Goal: Ask a question

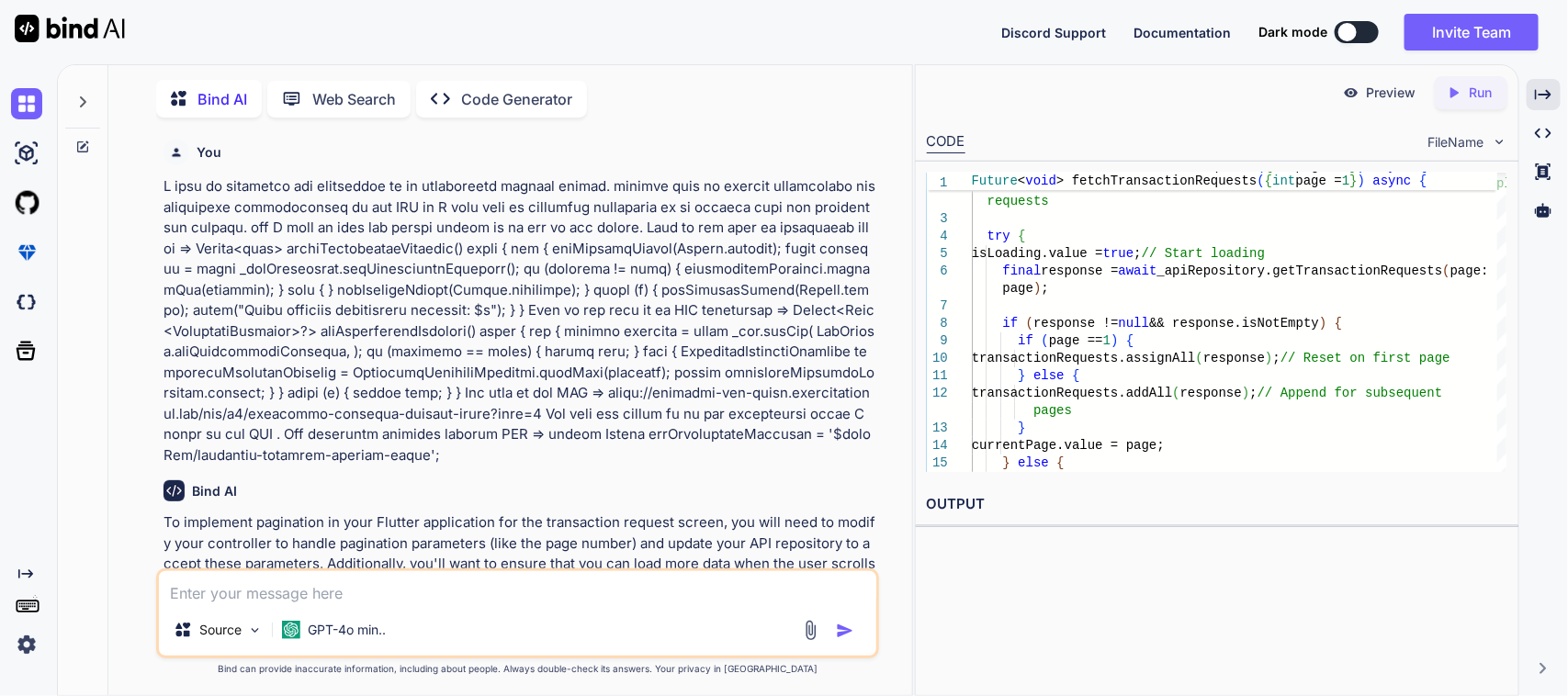
scroll to position [6567, 0]
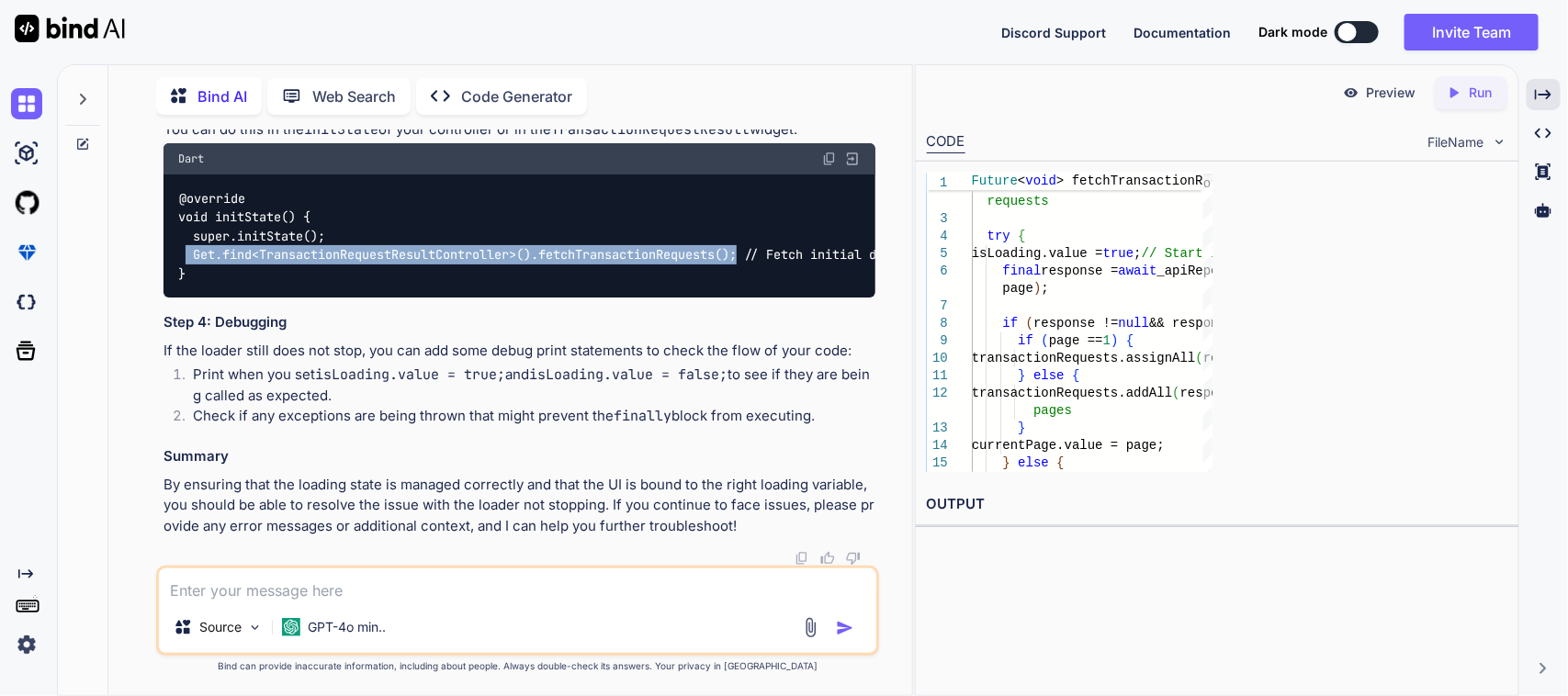
type textarea "} }"
type textarea "x"
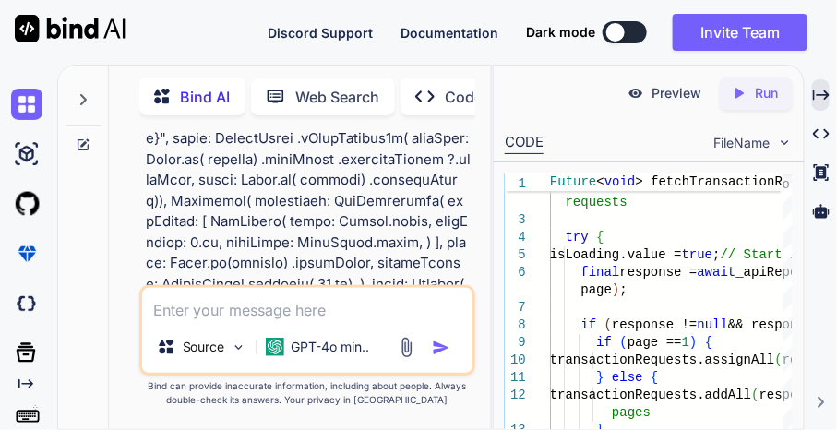
scroll to position [9268, 0]
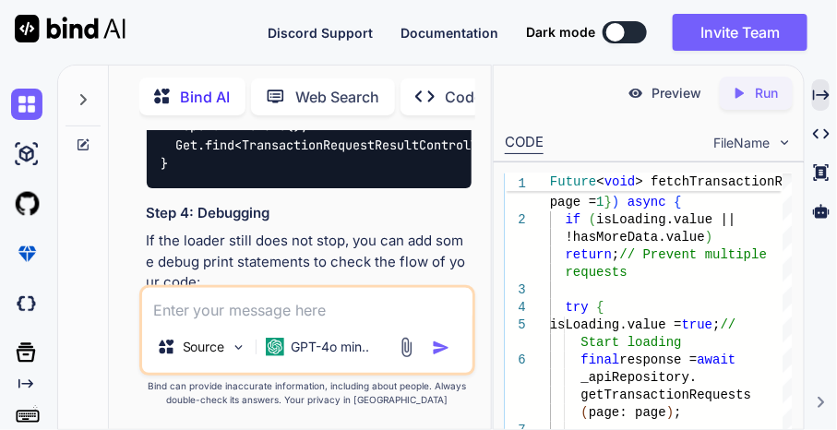
click at [214, 300] on textarea at bounding box center [307, 304] width 331 height 33
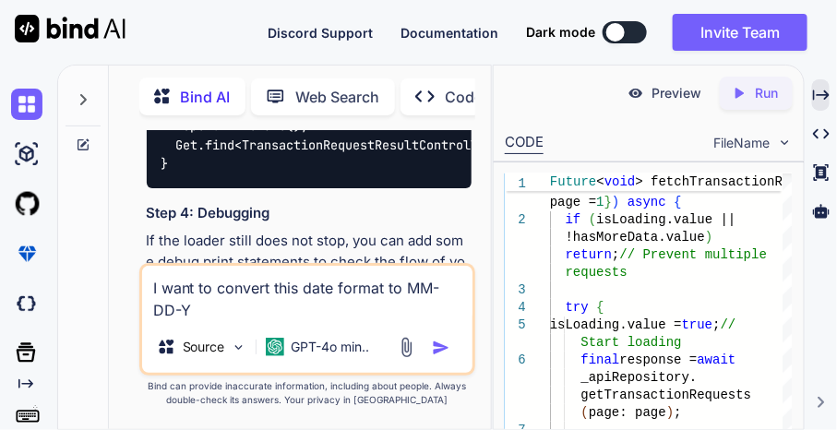
type textarea "I want to convert this date format to MM-DD-YY"
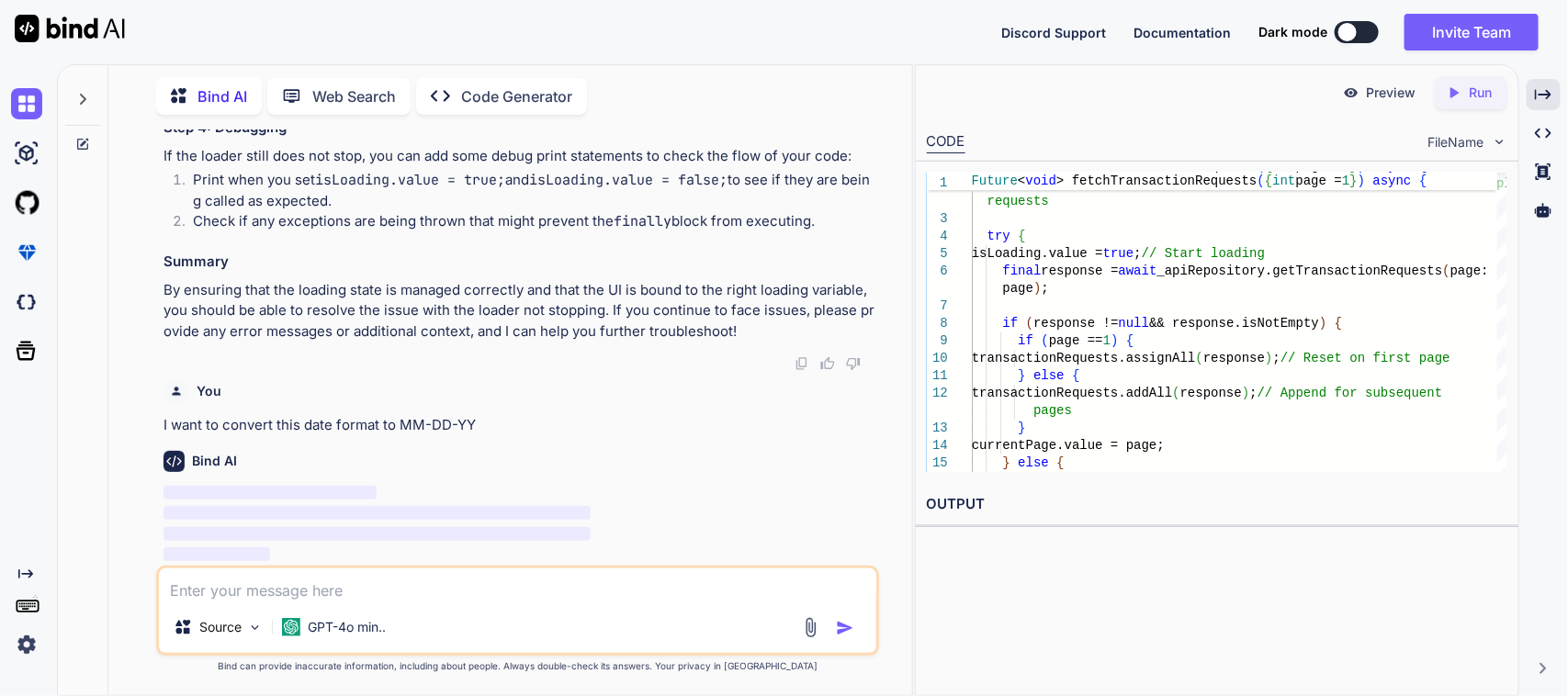
scroll to position [6797, 0]
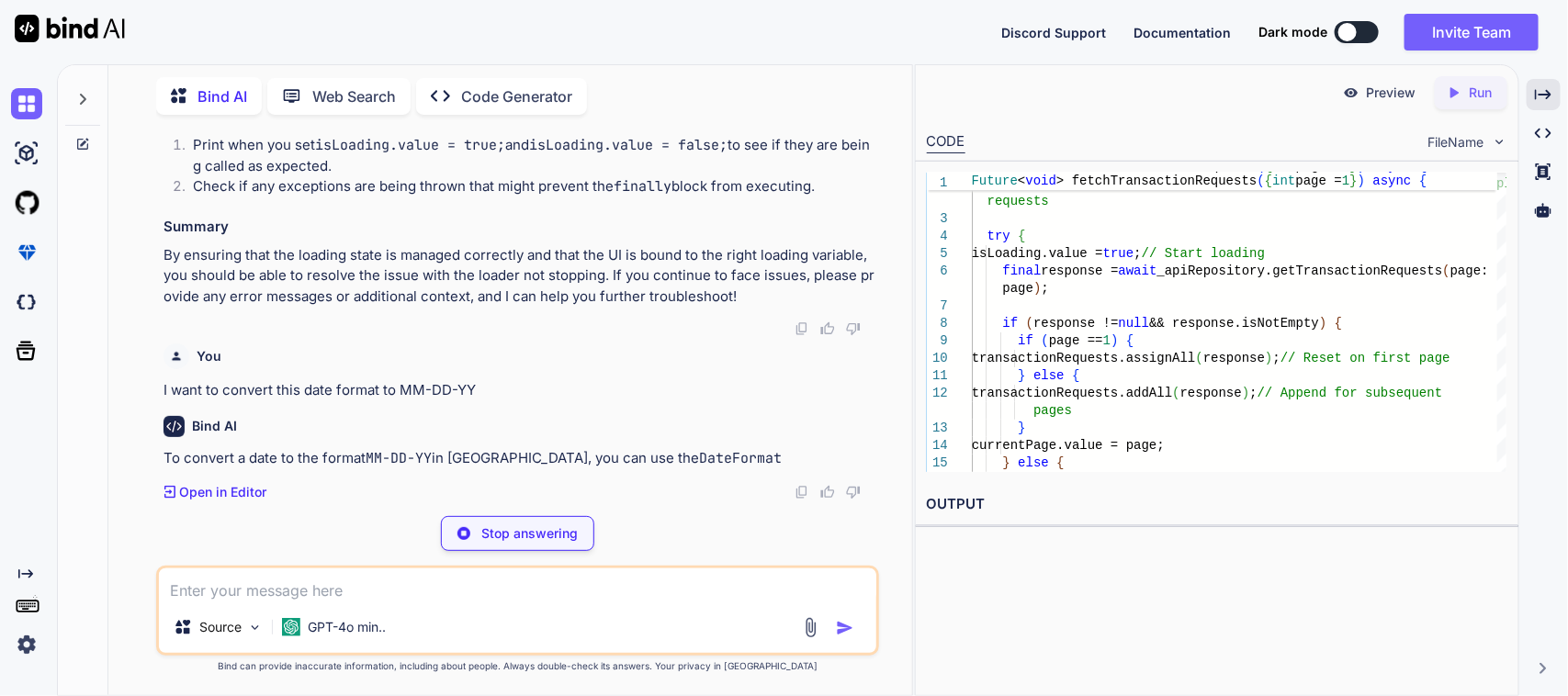
paste textarea "Column( crossAxisAlignment: CrossAxisAlignment.start, mainAxisAlignment: MainAx…"
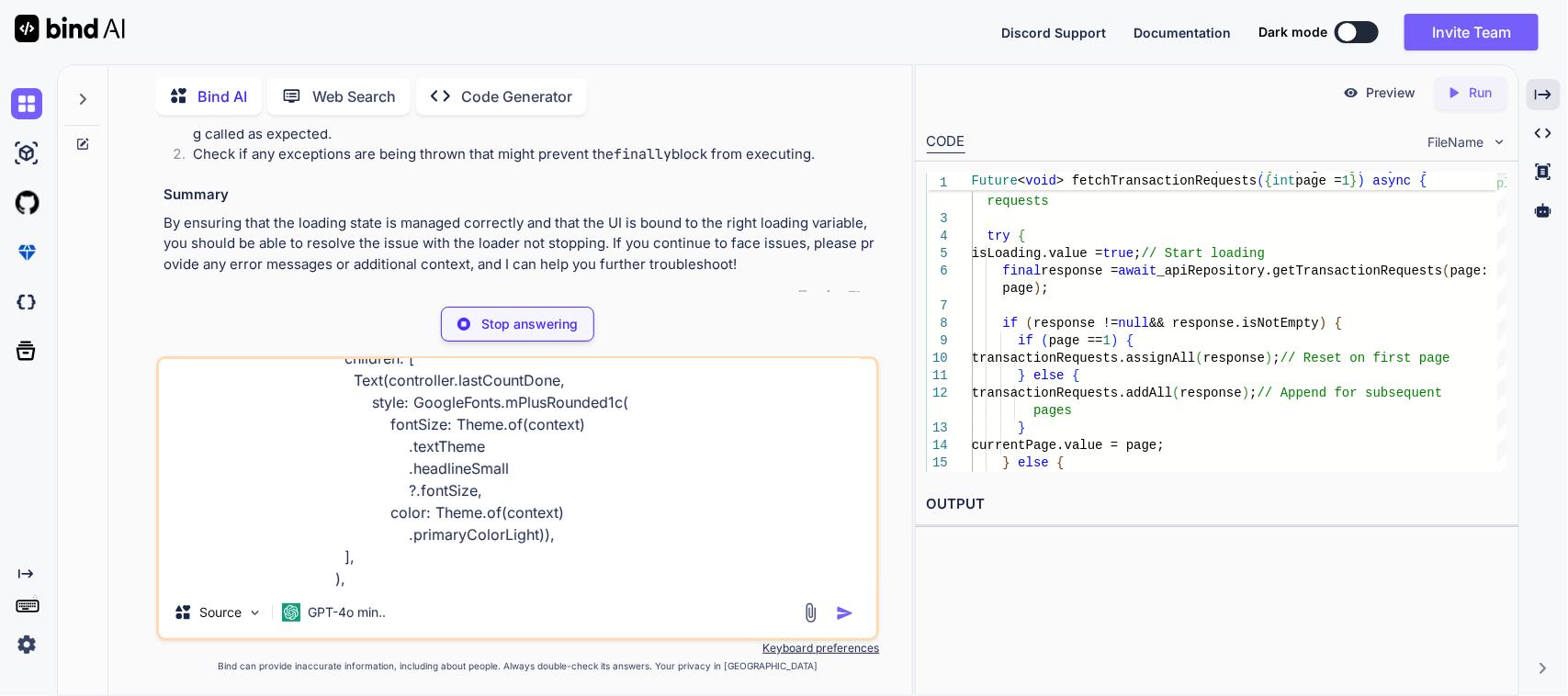
scroll to position [7005, 0]
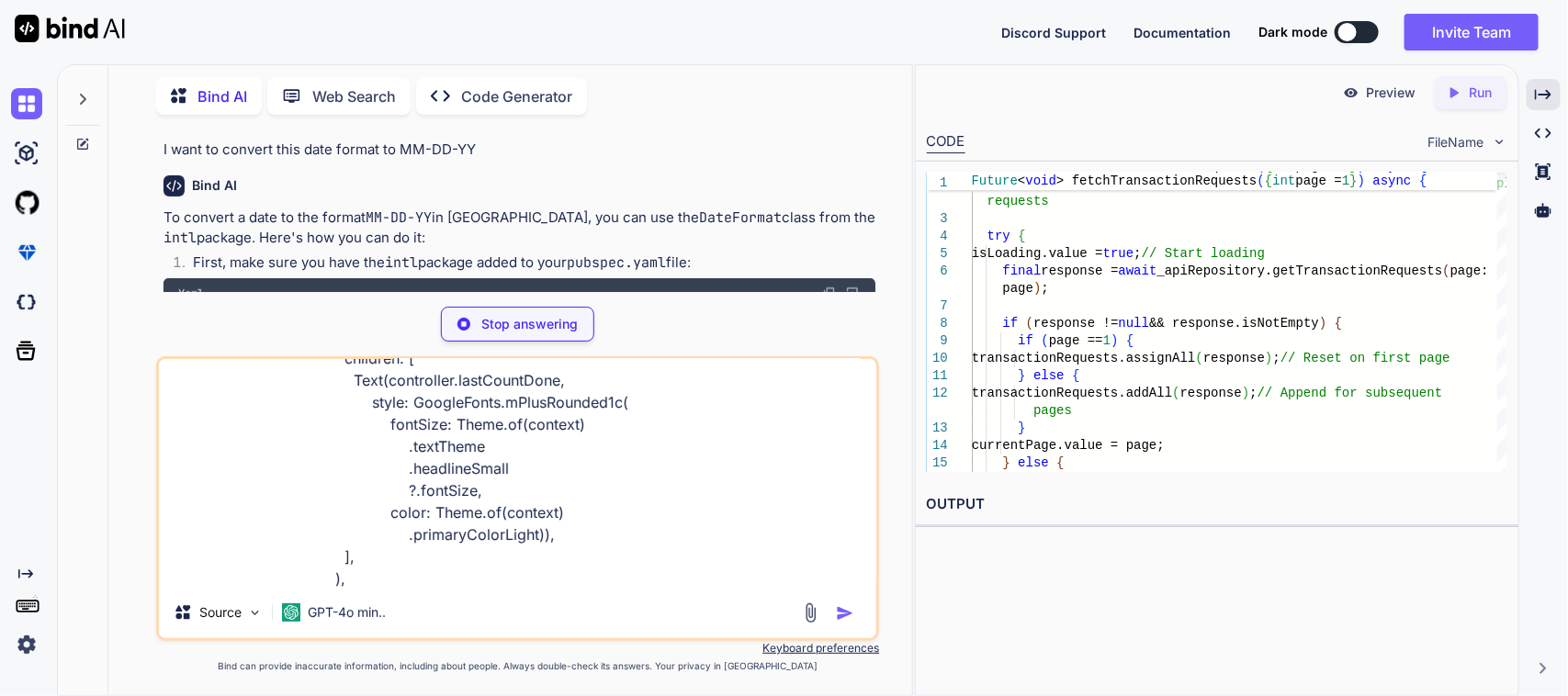
click at [499, 336] on div "Stop answering" at bounding box center [518, 324] width 153 height 35
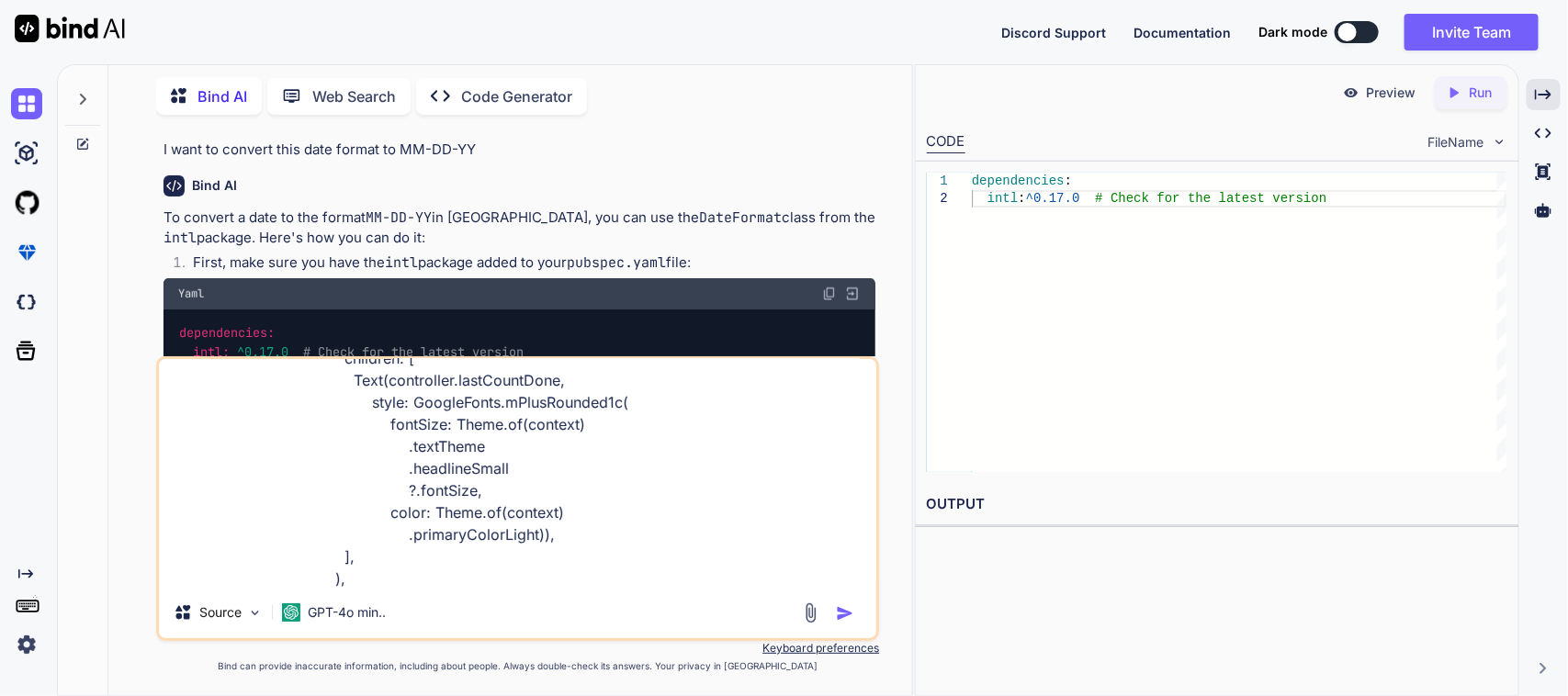
scroll to position [0, 0]
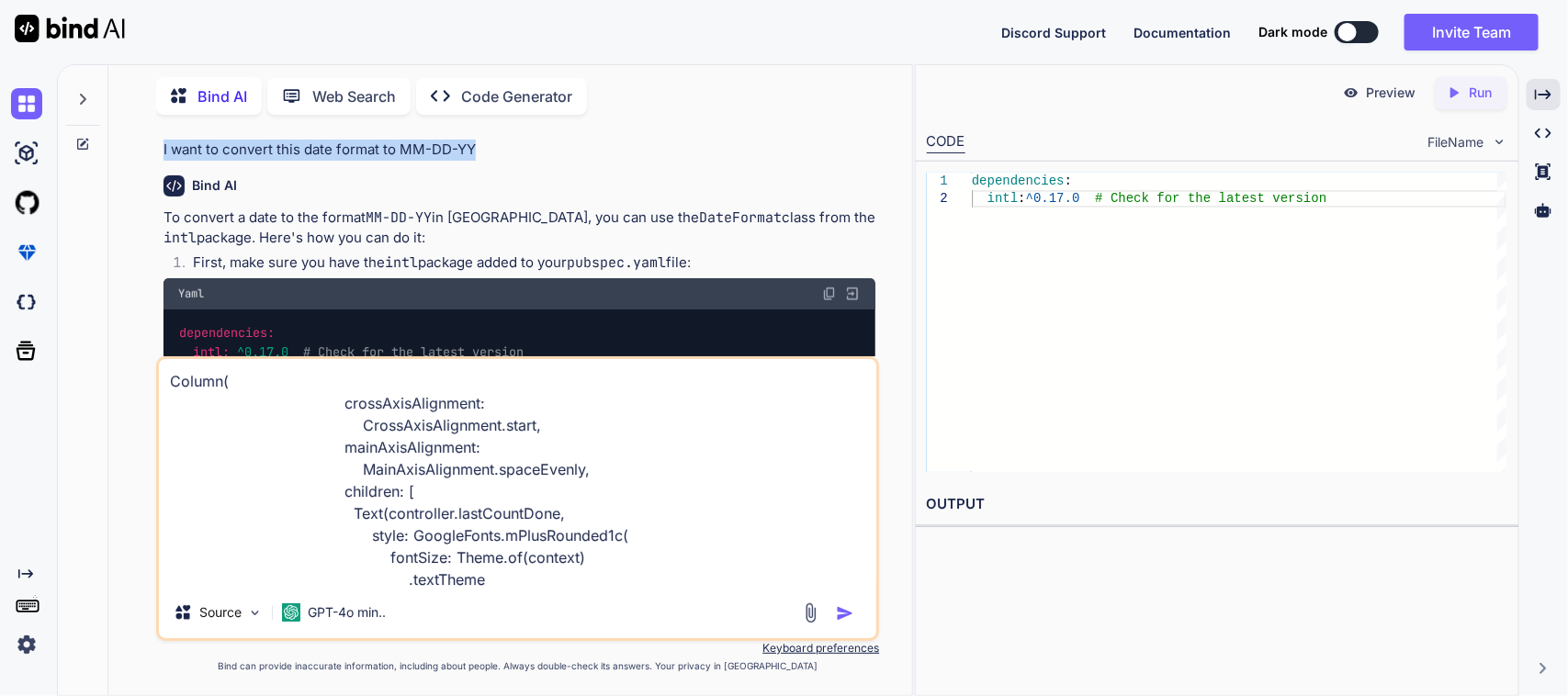
drag, startPoint x: 485, startPoint y: 175, endPoint x: 134, endPoint y: 184, distance: 351.1
click at [134, 184] on div "You Bind AI To implement pagination in your Flutter application for the transac…" at bounding box center [518, 412] width 788 height 566
copy p "I want to convert this date format to MM-DD-YY"
click at [180, 374] on textarea "Column( crossAxisAlignment: CrossAxisAlignment.start, mainAxisAlignment: MainAx…" at bounding box center [518, 473] width 718 height 228
paste textarea "I want to convert this date format to MM-DD-YY"
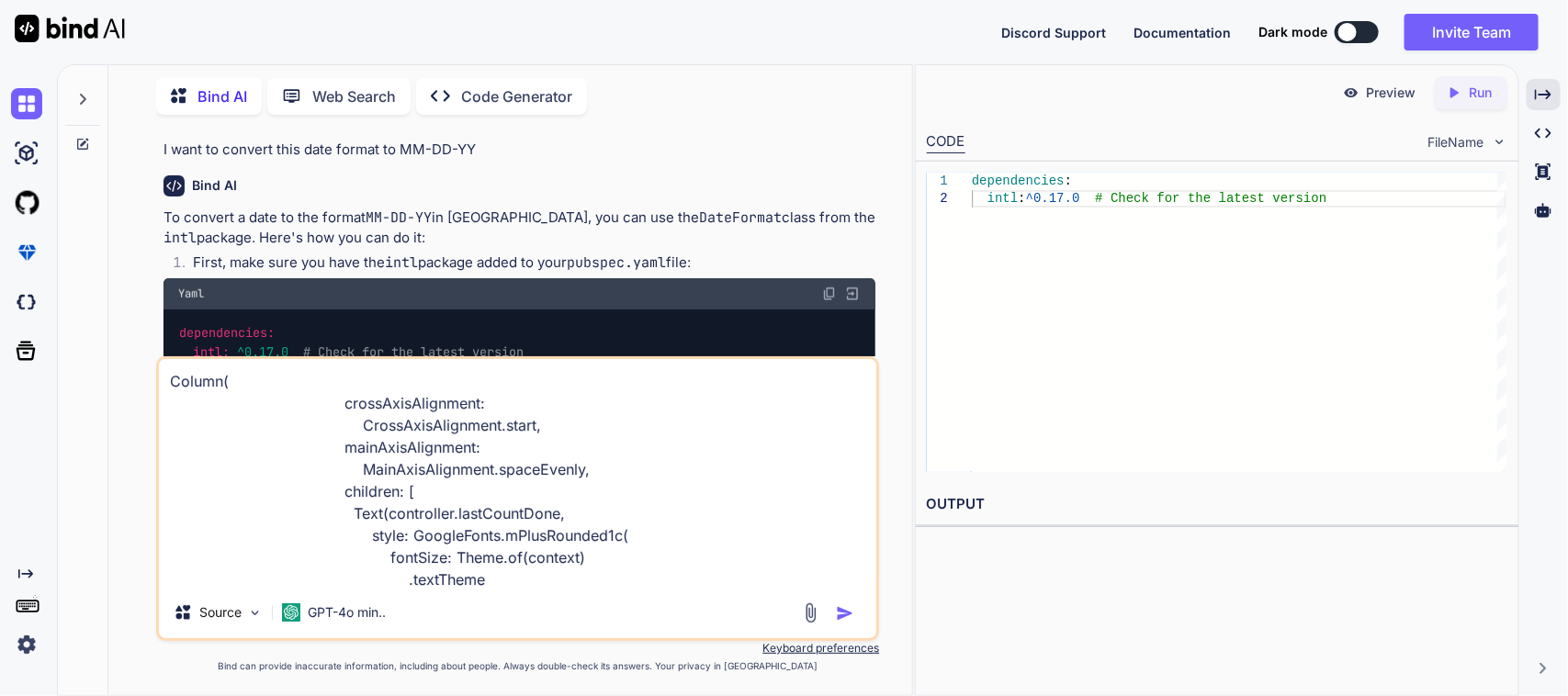
type textarea "I want to convert this date format to MM-DD-YY Column( crossAxisAlignment: Cros…"
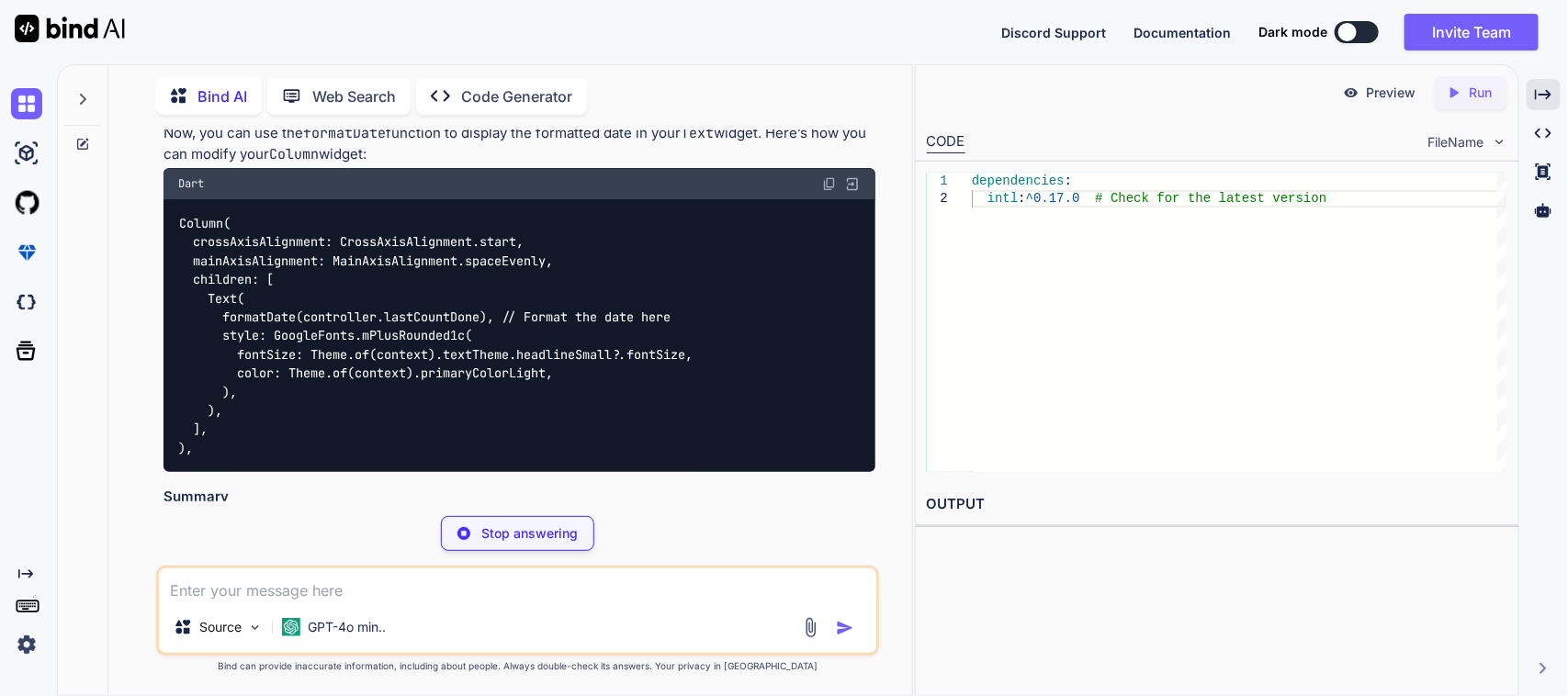
scroll to position [8122, 0]
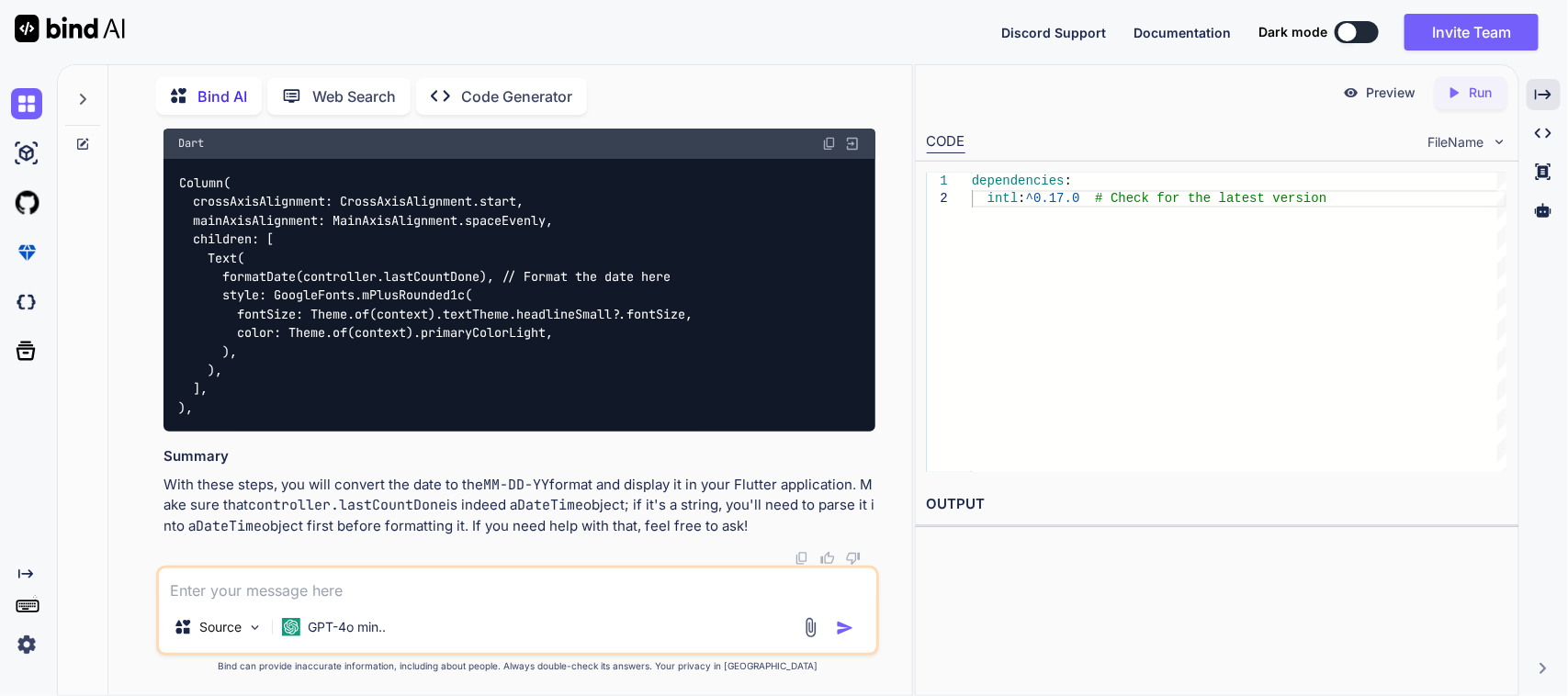
click at [827, 150] on img at bounding box center [829, 143] width 15 height 15
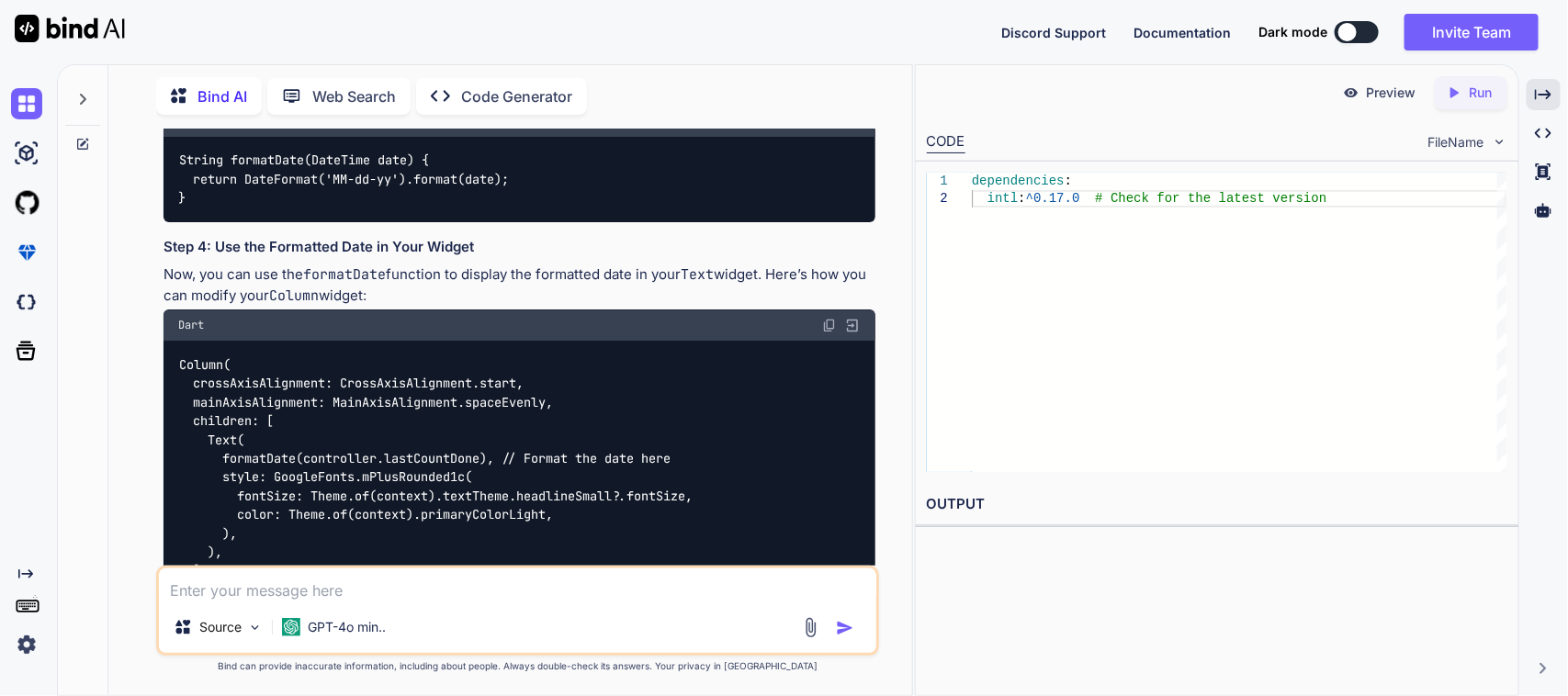
scroll to position [7892, 0]
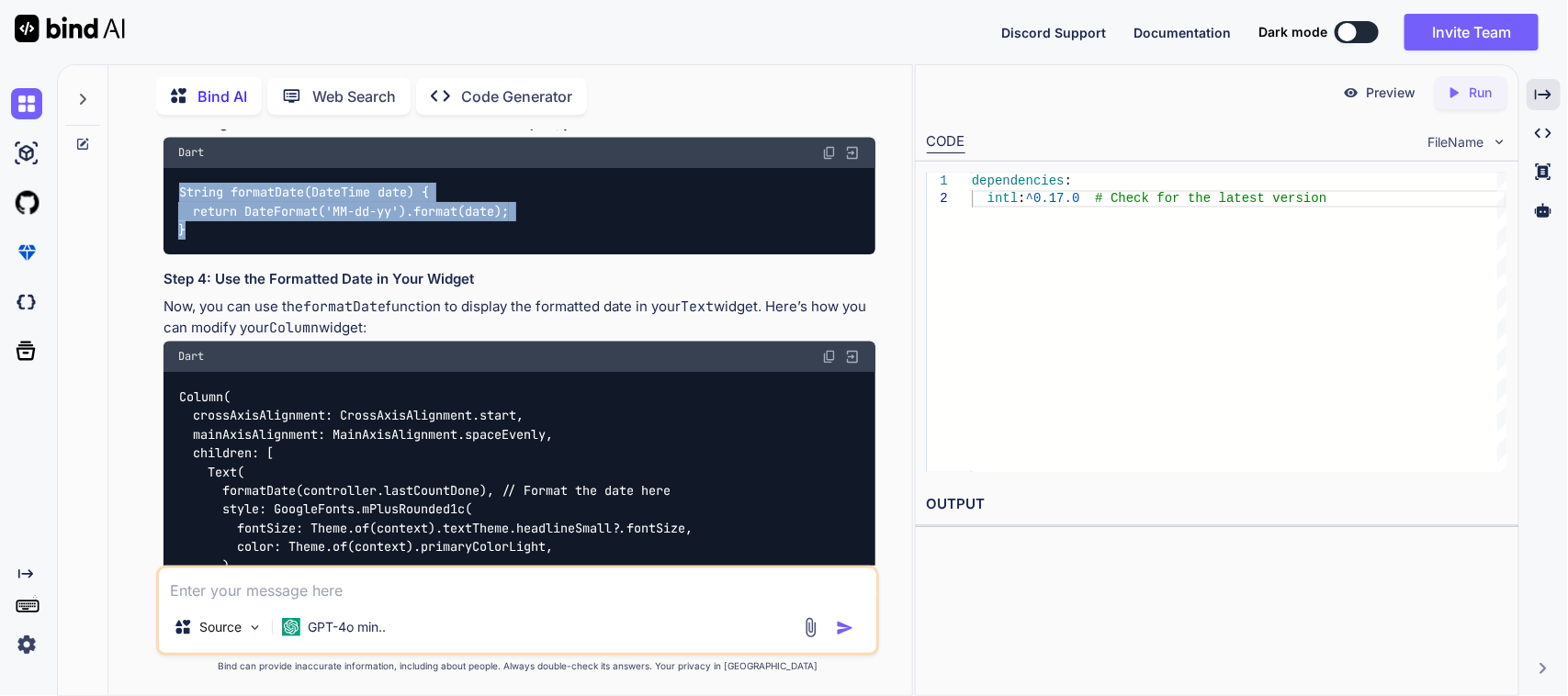
drag, startPoint x: 207, startPoint y: 265, endPoint x: 163, endPoint y: 217, distance: 65.1
click at [163, 217] on div "String formatDate(DateTime date) { return DateFormat('MM-dd-yy').format(date); }" at bounding box center [520, 212] width 713 height 86
copy code "String formatDate(DateTime date) { return DateFormat('MM-dd-yy').format(date); }"
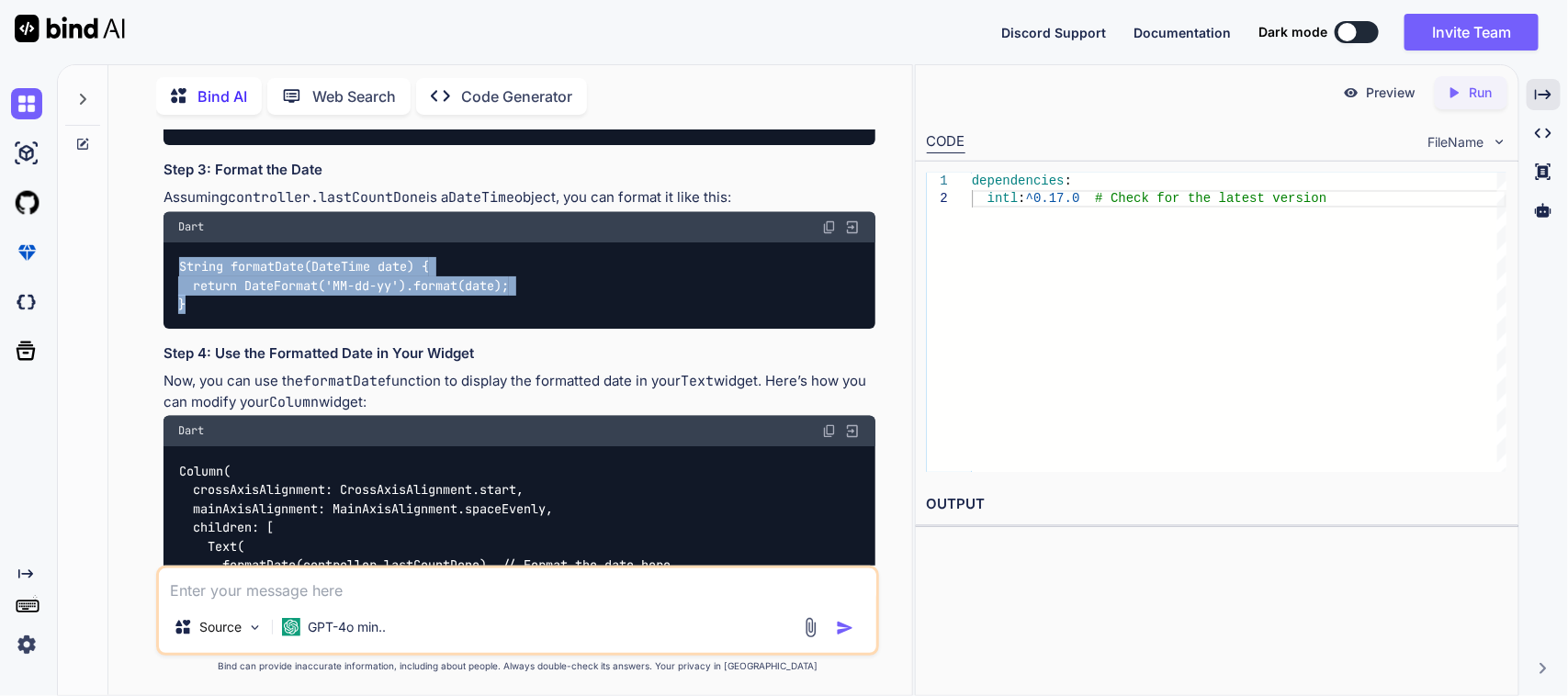
scroll to position [7777, 0]
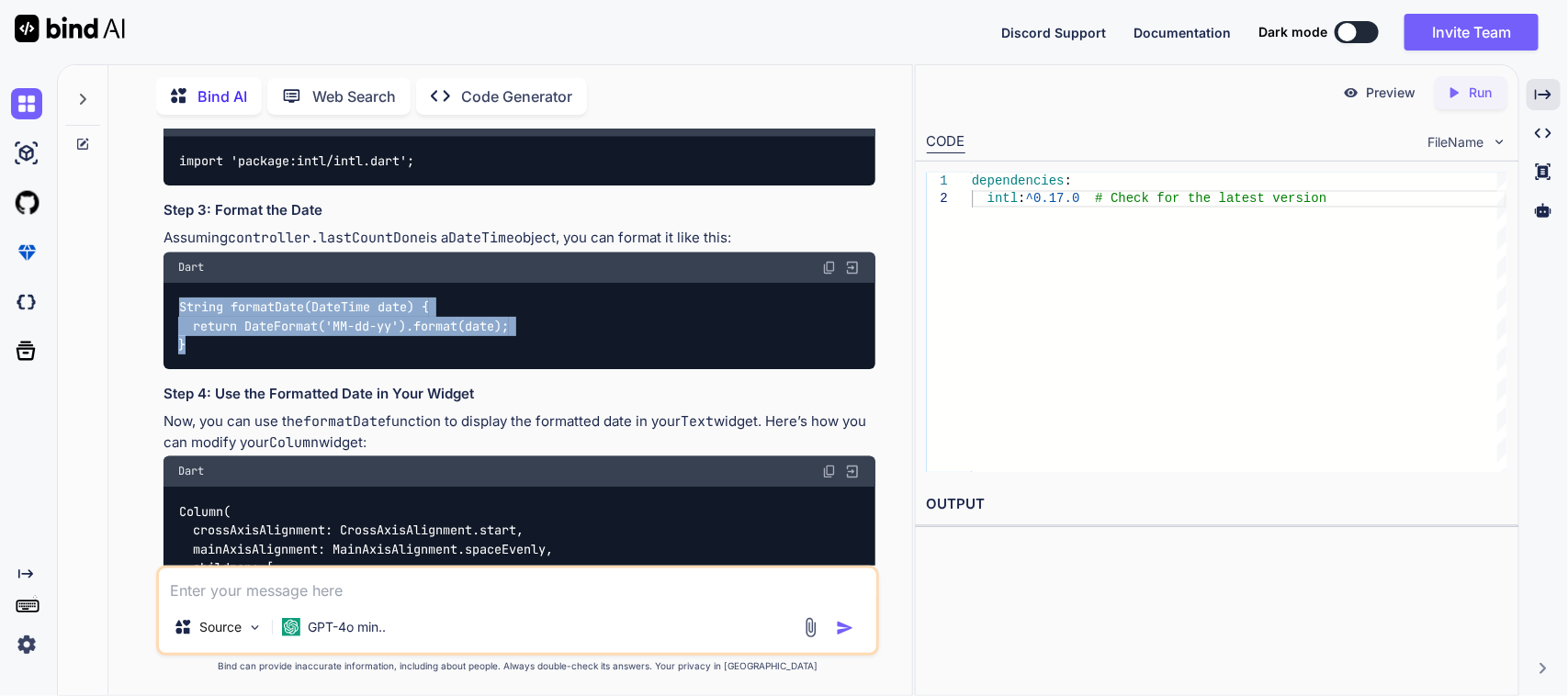
click at [533, 351] on div "String formatDate(DateTime date) { return DateFormat('MM-dd-yy').format(date); }" at bounding box center [520, 327] width 713 height 86
drag, startPoint x: 213, startPoint y: 378, endPoint x: 163, endPoint y: 336, distance: 65.3
click at [163, 336] on div "String formatDate(DateTime date) { return DateFormat('MM-dd-yy').format(date); }" at bounding box center [520, 327] width 713 height 86
copy code "String formatDate(DateTime date) { return DateFormat('MM-dd-yy').format(date); }"
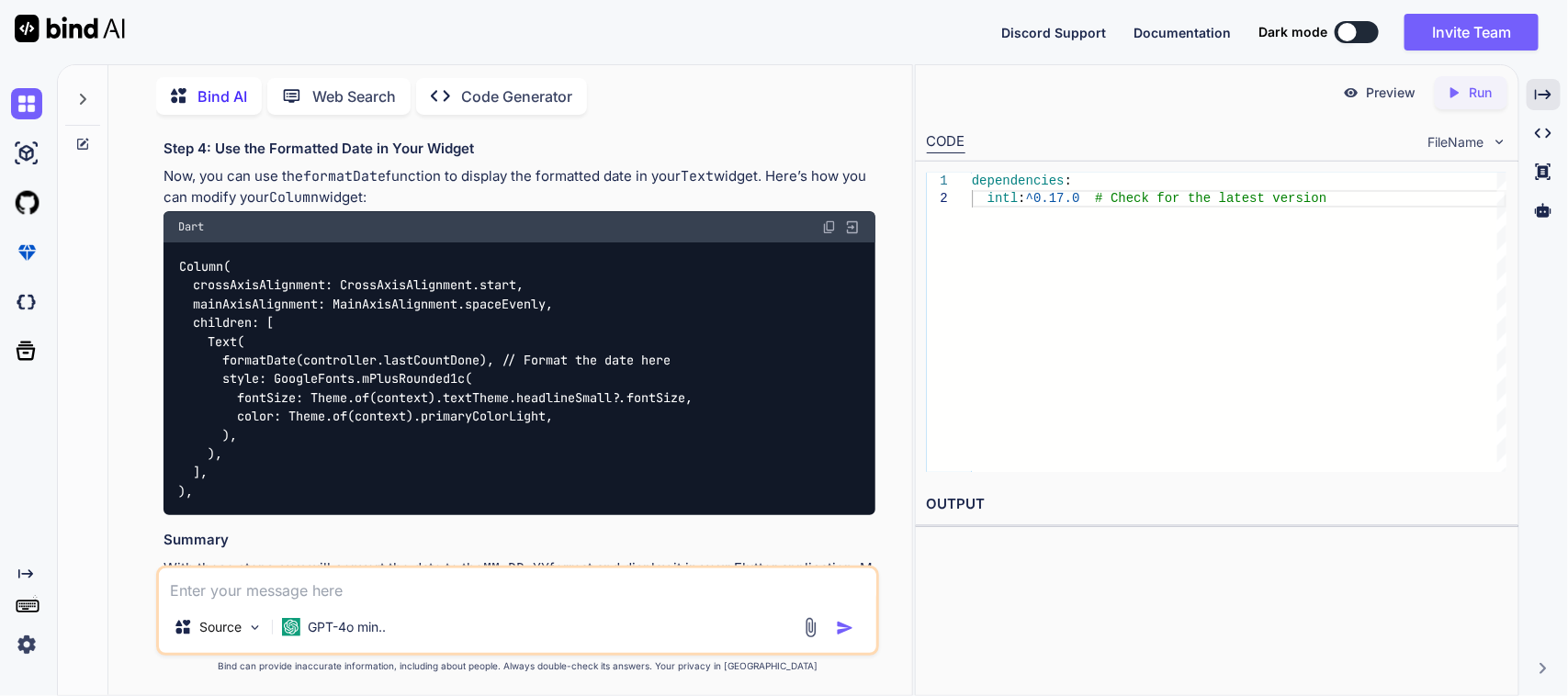
scroll to position [8137, 0]
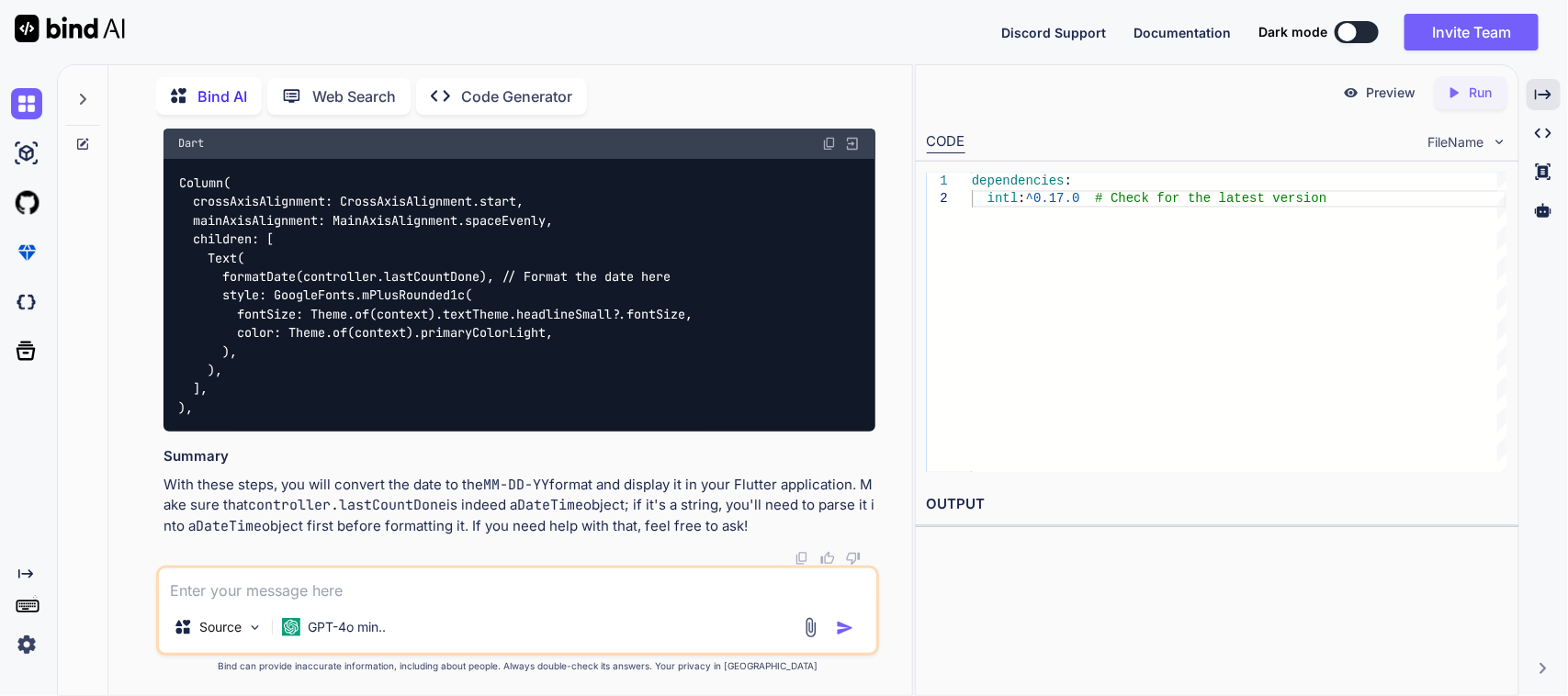
click at [333, 574] on textarea at bounding box center [518, 584] width 718 height 33
paste textarea "controller.formatDate(controller.lastCountDone),"
paste textarea "The argument type 'String' can't be assigned to the parameter type 'DateTime'."
type textarea "Here i am facing some issue => controller.formatDate(controller.lastCountDone),…"
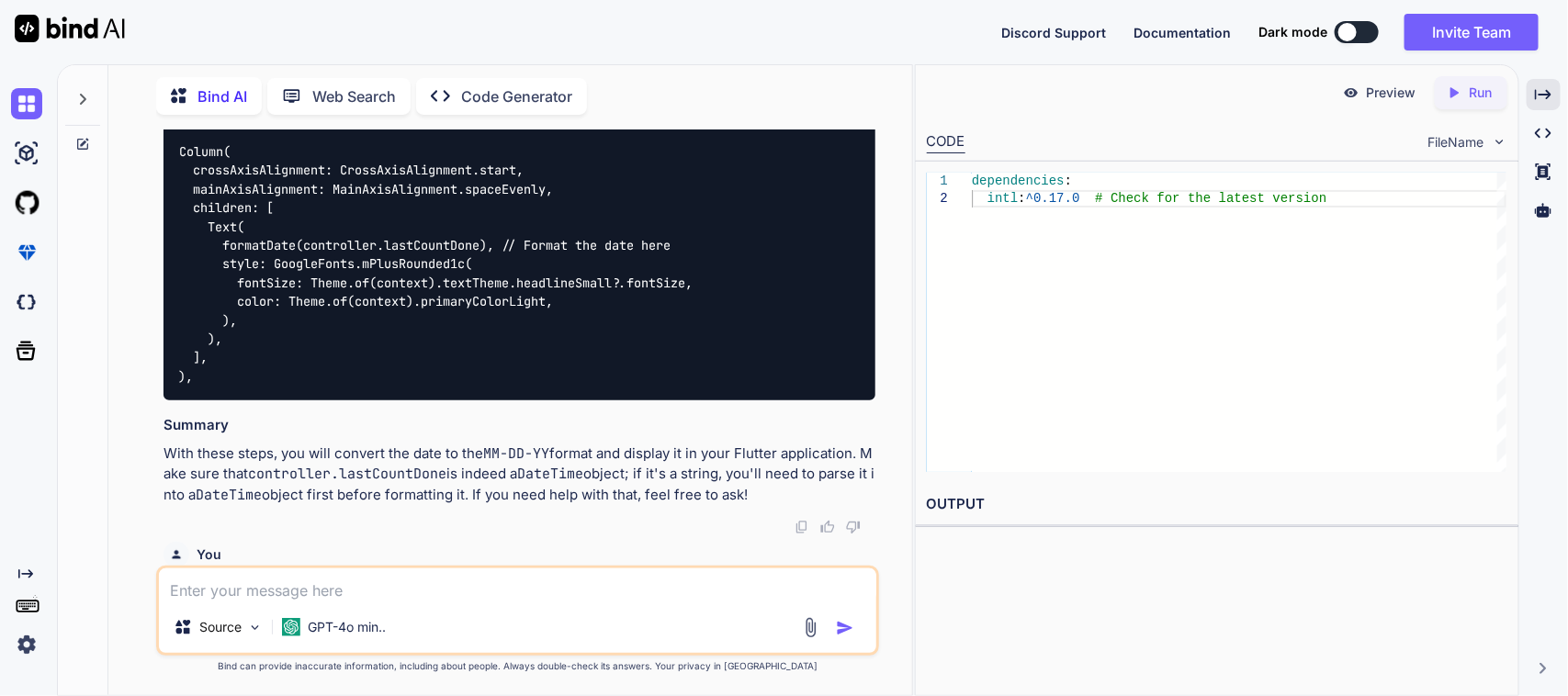
scroll to position [8351, 0]
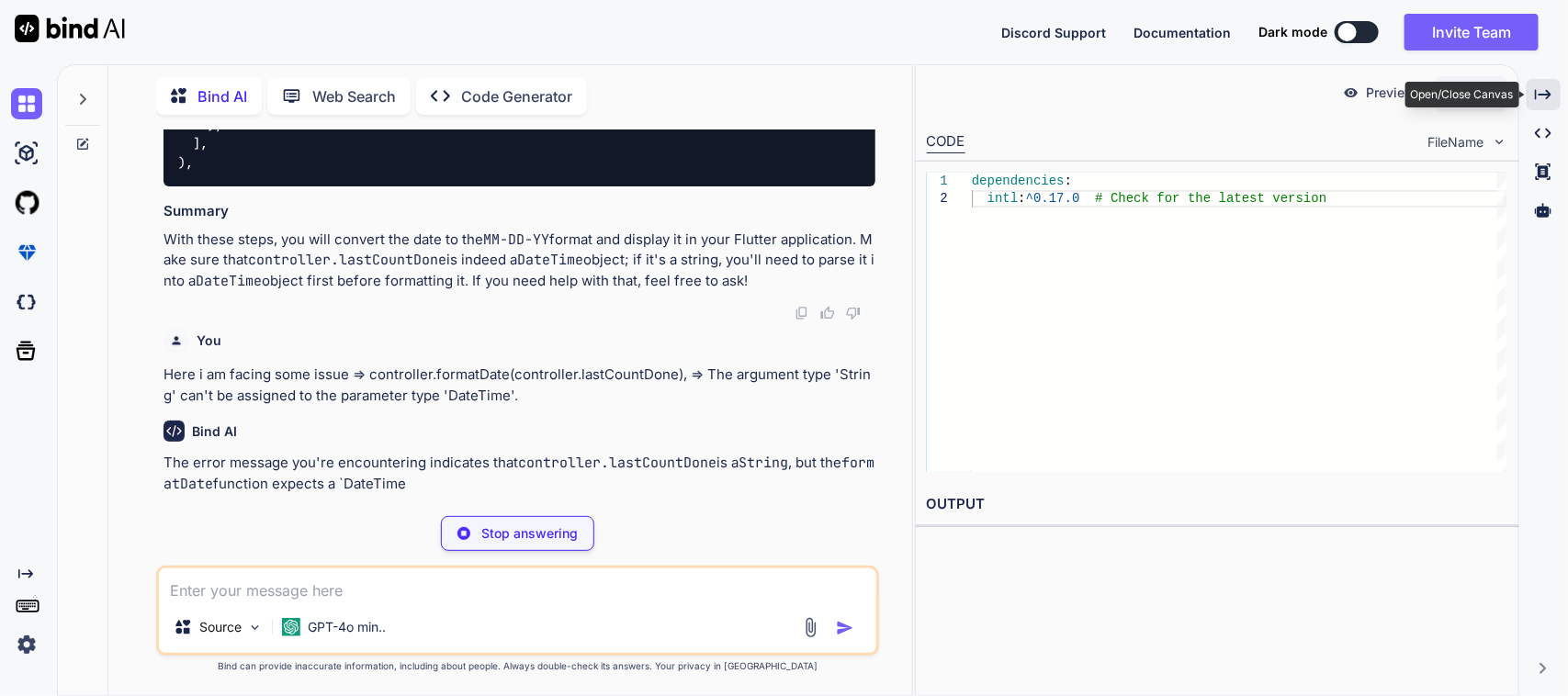
click at [1556, 97] on div "Created with Pixso." at bounding box center [1543, 94] width 34 height 31
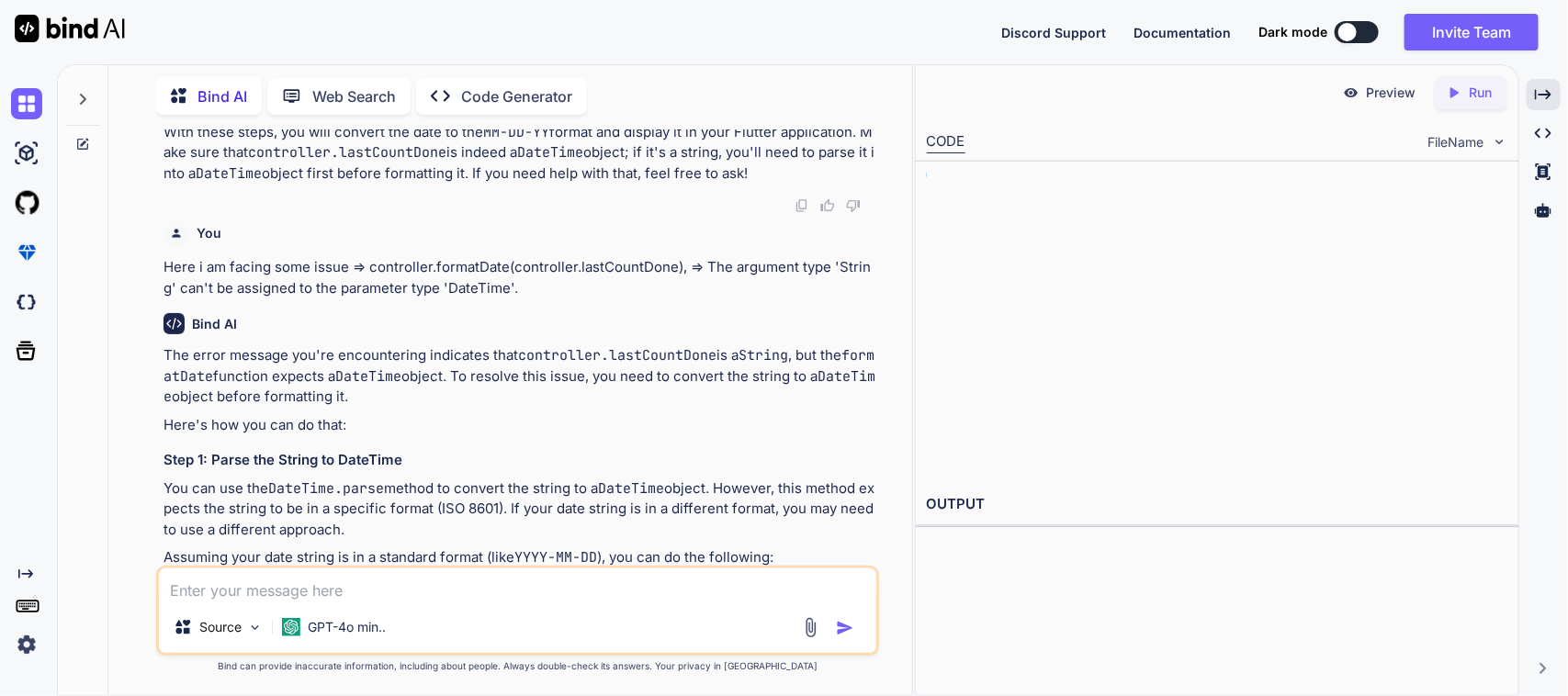
scroll to position [8962, 0]
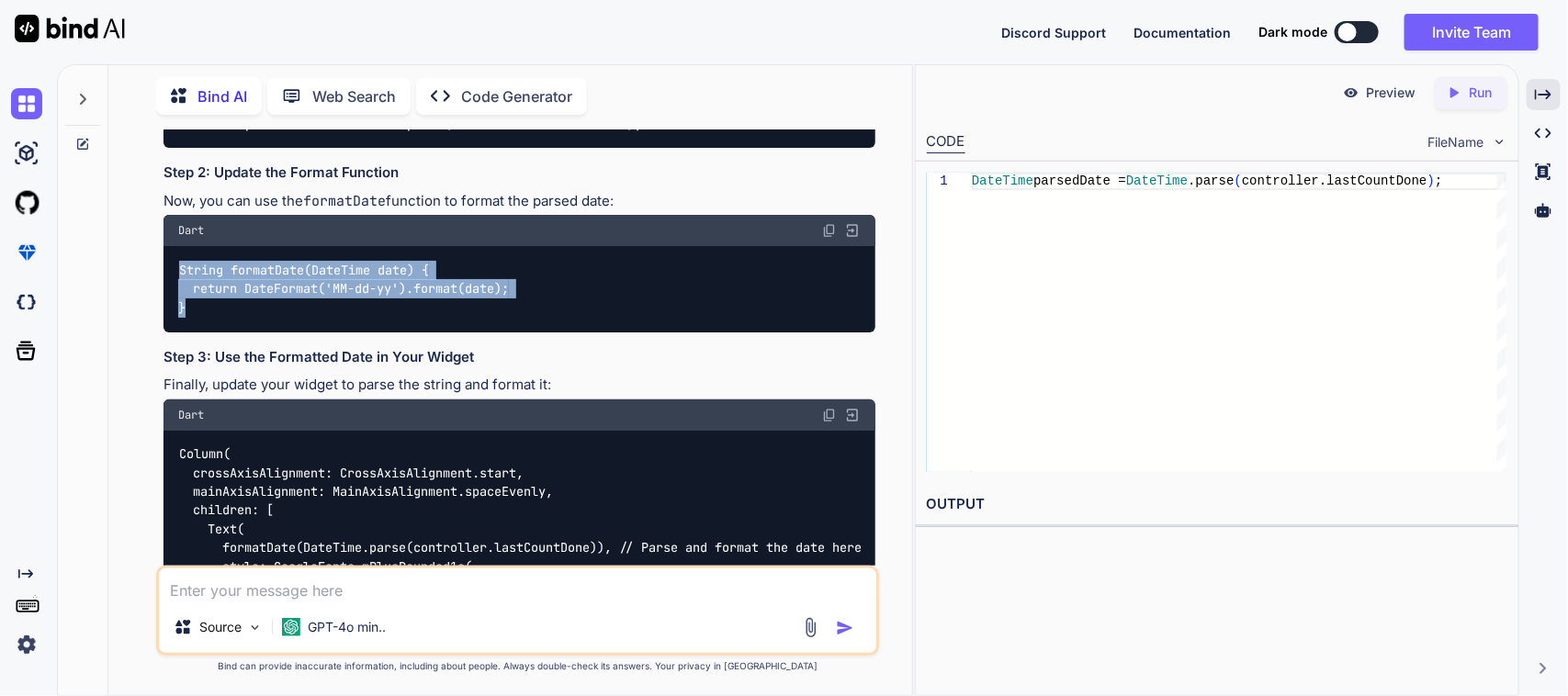
drag, startPoint x: 428, startPoint y: 342, endPoint x: 145, endPoint y: 296, distance: 286.7
click at [145, 296] on div "You Bind AI To implement pagination in your Flutter application for the transac…" at bounding box center [518, 412] width 788 height 566
copy code "String formatDate(DateTime date) { return DateFormat('MM-dd-yy').format(date); }"
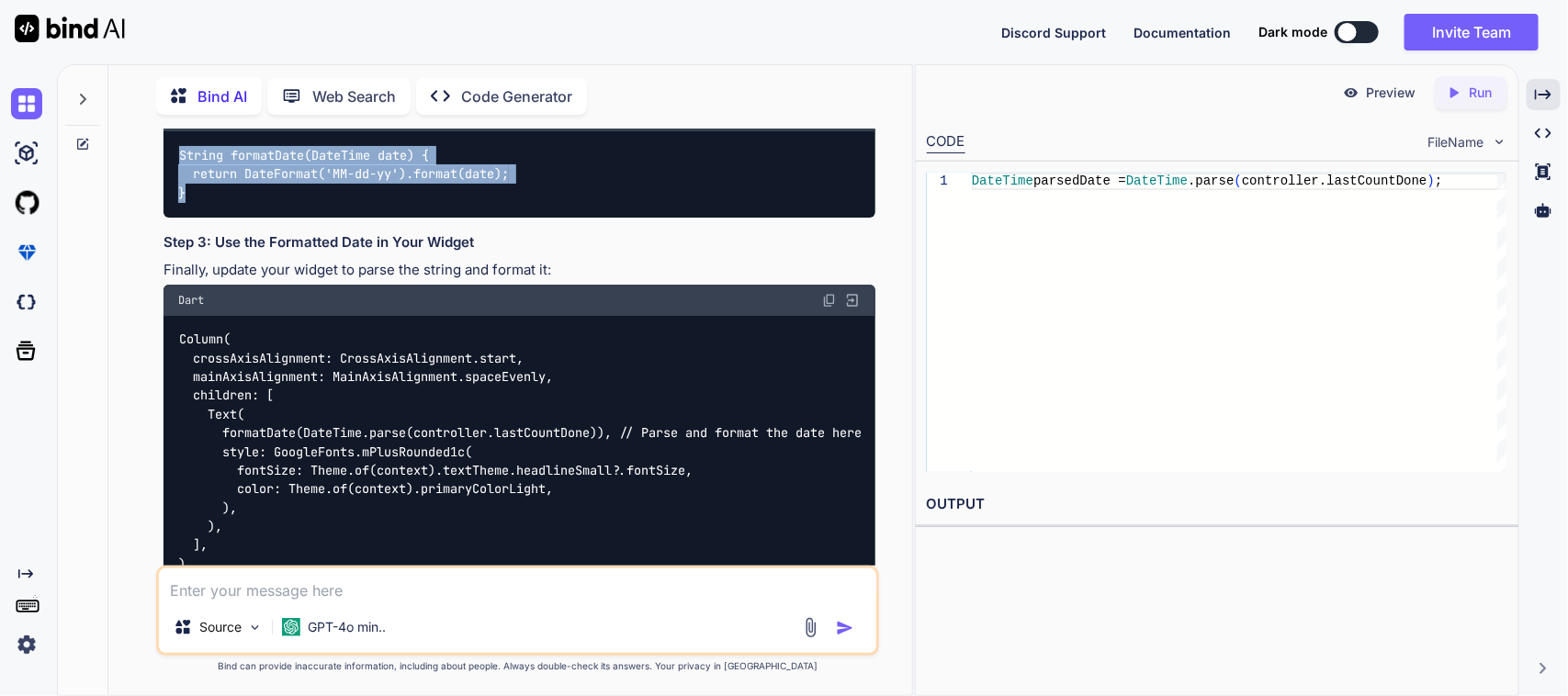
scroll to position [9191, 0]
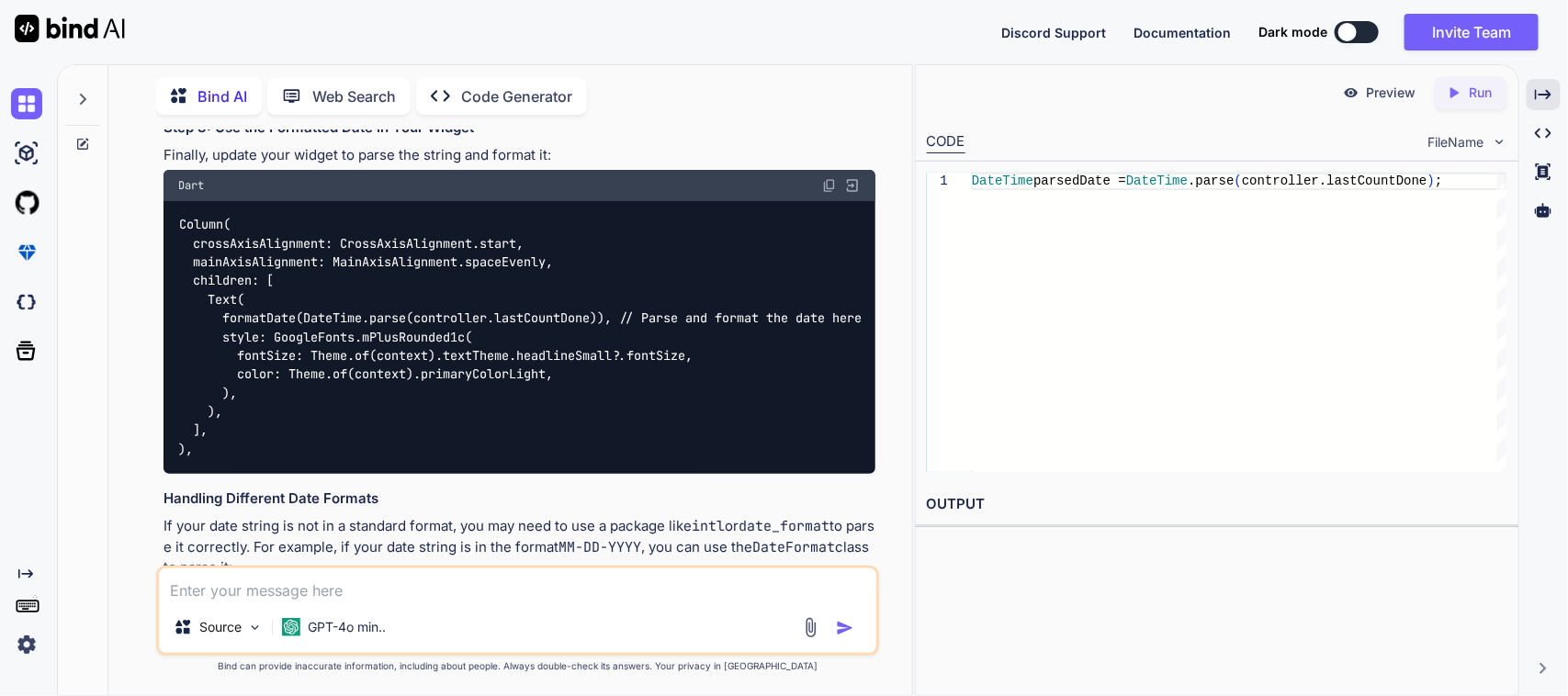
click at [819, 201] on div "Dart" at bounding box center [520, 185] width 713 height 31
click at [826, 193] on img at bounding box center [829, 185] width 15 height 15
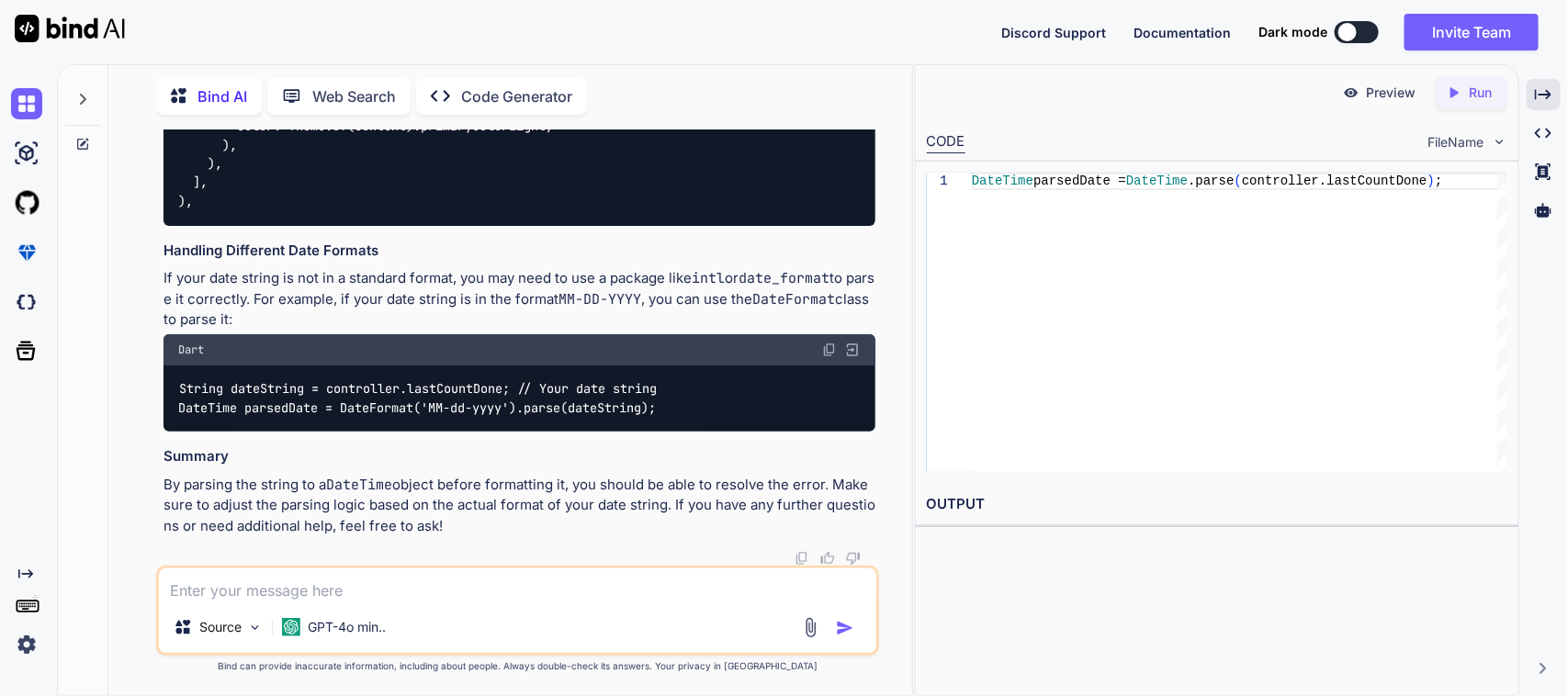
scroll to position [9488, 0]
